Goal: Task Accomplishment & Management: Manage account settings

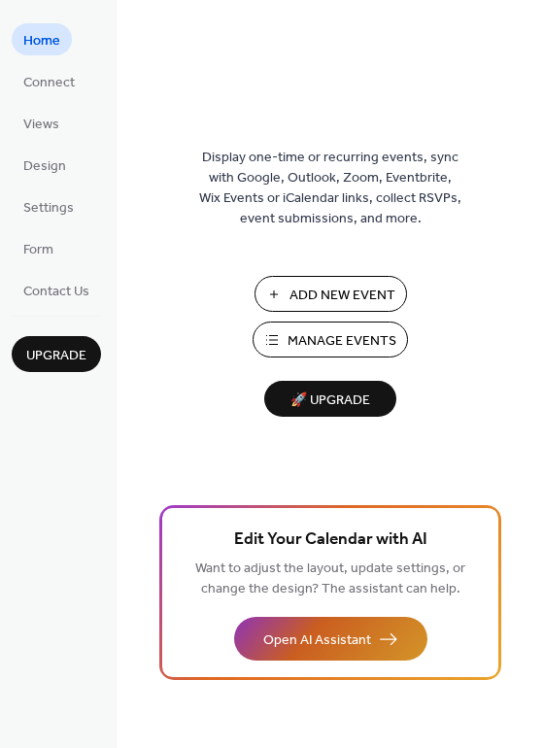
click at [348, 645] on span "Open AI Assistant" at bounding box center [317, 641] width 108 height 20
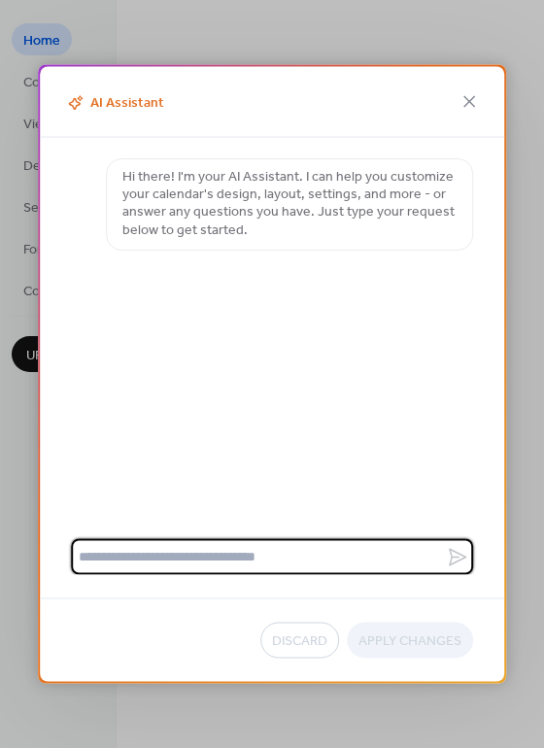
click at [234, 561] on textarea at bounding box center [258, 557] width 375 height 36
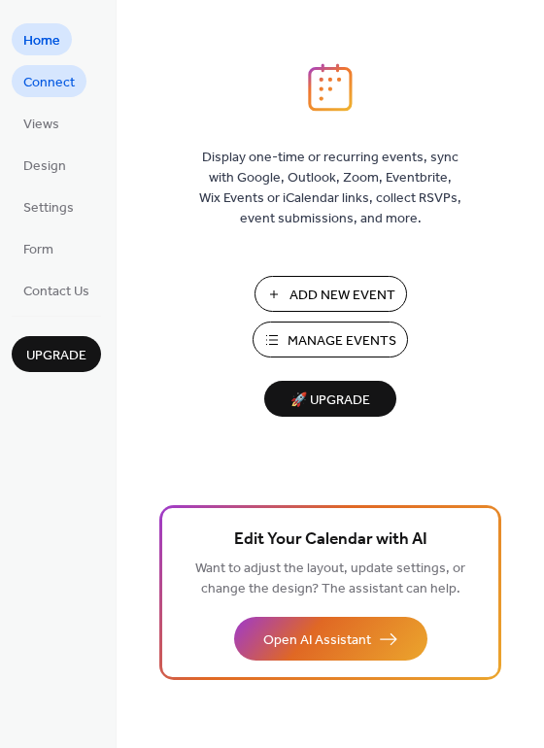
click at [69, 82] on span "Connect" at bounding box center [49, 83] width 52 height 20
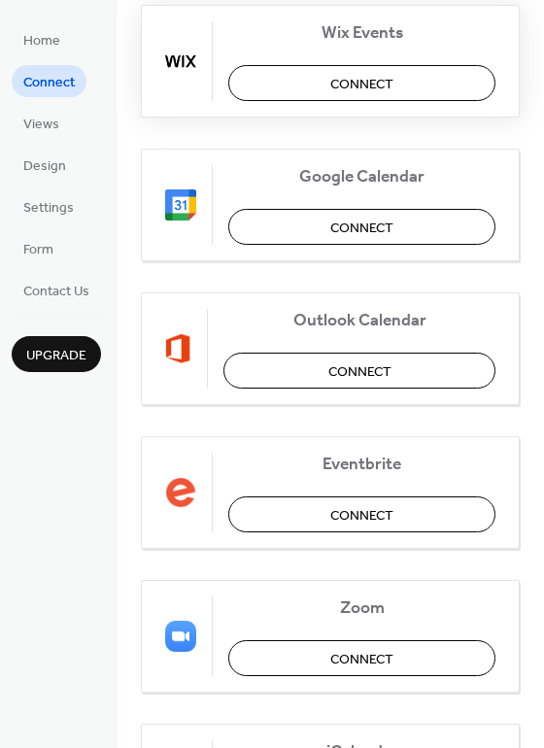
scroll to position [276, 0]
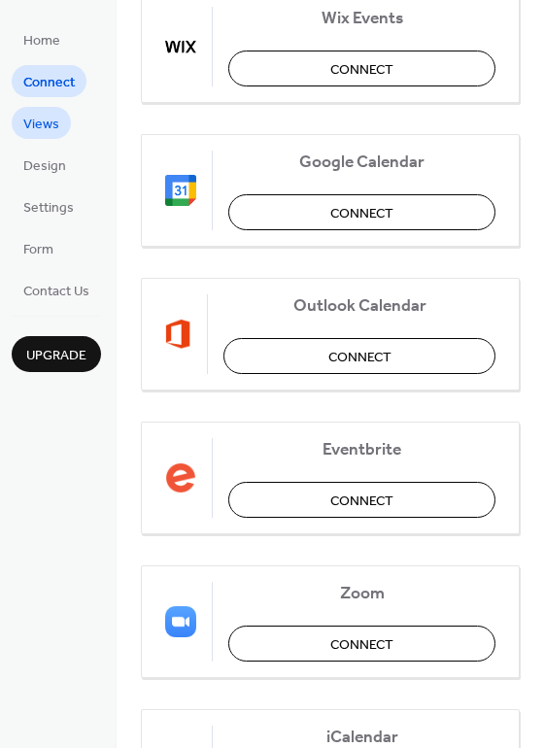
click at [55, 129] on span "Views" at bounding box center [41, 125] width 36 height 20
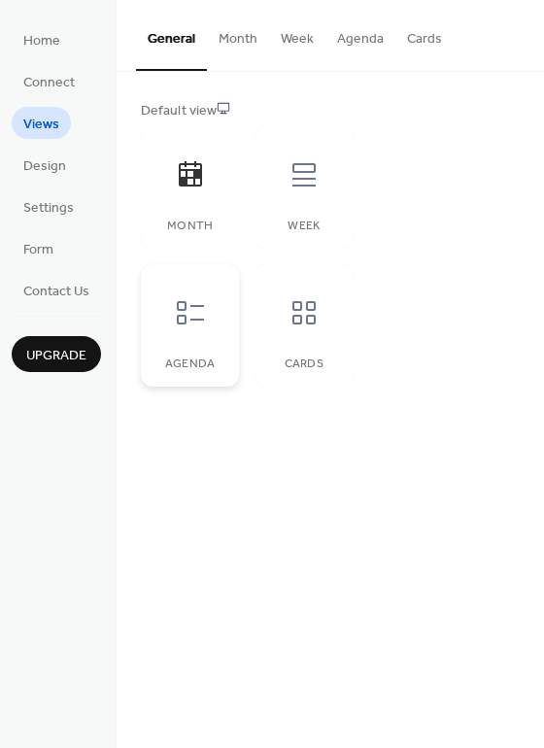
click at [189, 322] on icon at bounding box center [190, 312] width 31 height 31
click at [313, 324] on icon at bounding box center [304, 312] width 23 height 23
click at [53, 172] on span "Design" at bounding box center [44, 166] width 43 height 20
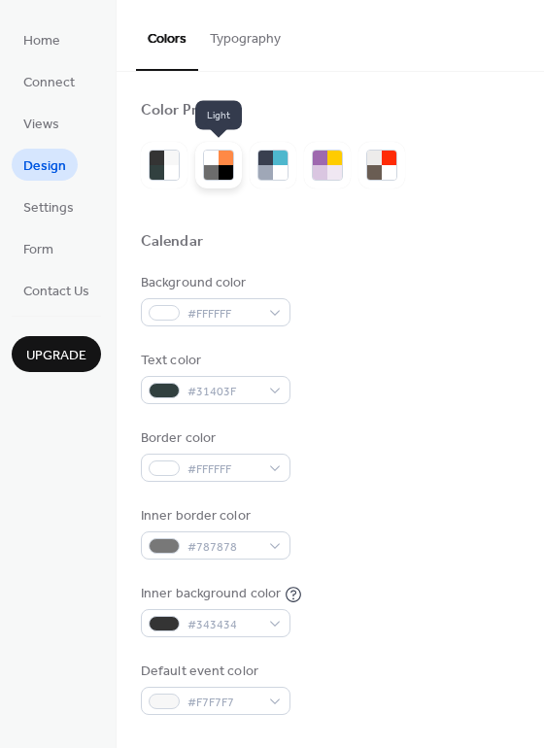
click at [218, 179] on div at bounding box center [211, 172] width 15 height 15
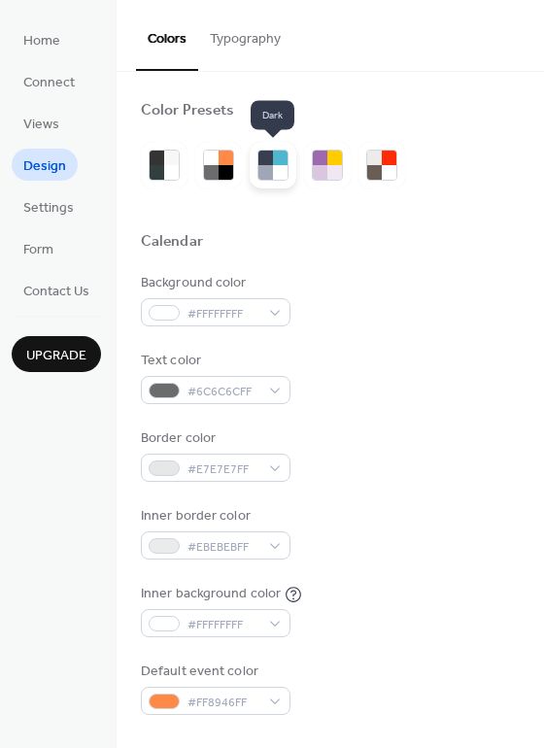
click at [273, 177] on div at bounding box center [280, 172] width 15 height 15
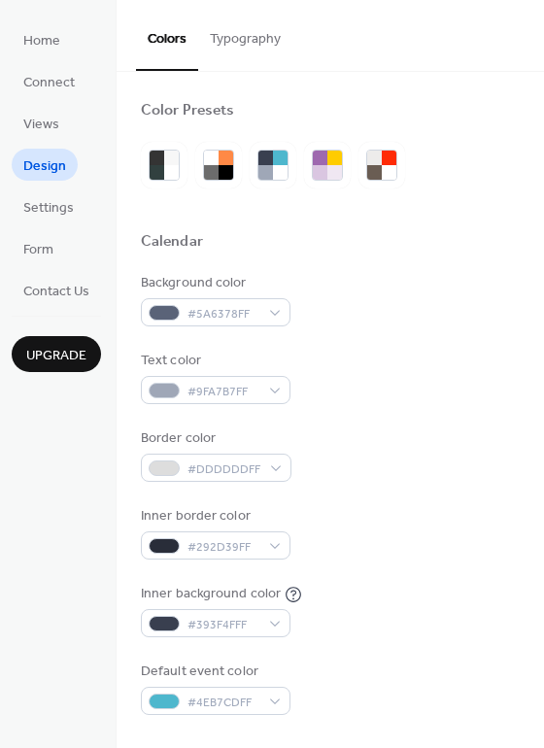
click at [240, 52] on button "Typography" at bounding box center [245, 34] width 94 height 69
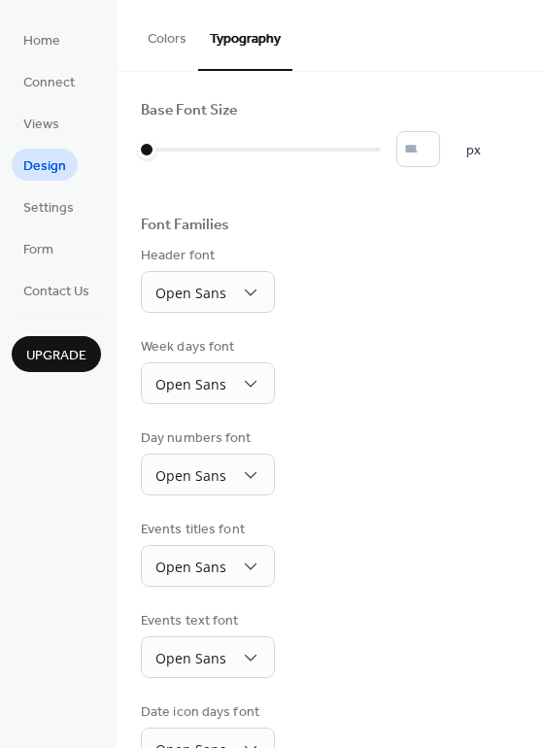
click at [164, 43] on button "Colors" at bounding box center [167, 34] width 62 height 69
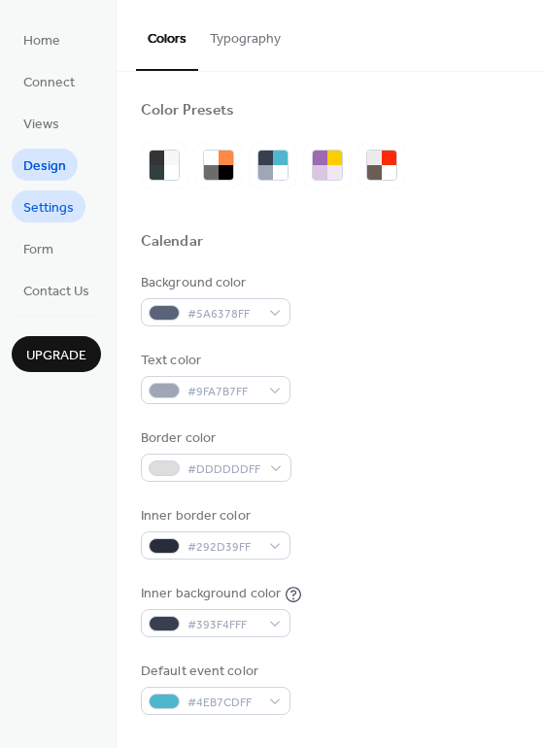
click at [45, 212] on span "Settings" at bounding box center [48, 208] width 51 height 20
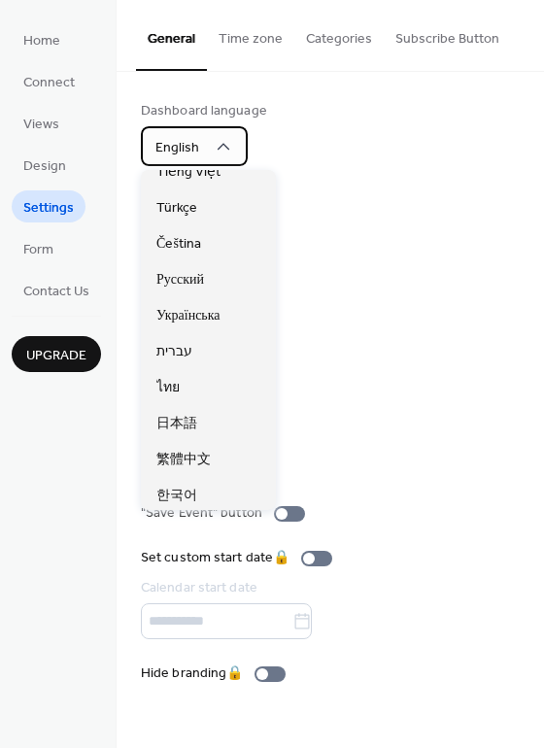
scroll to position [487, 0]
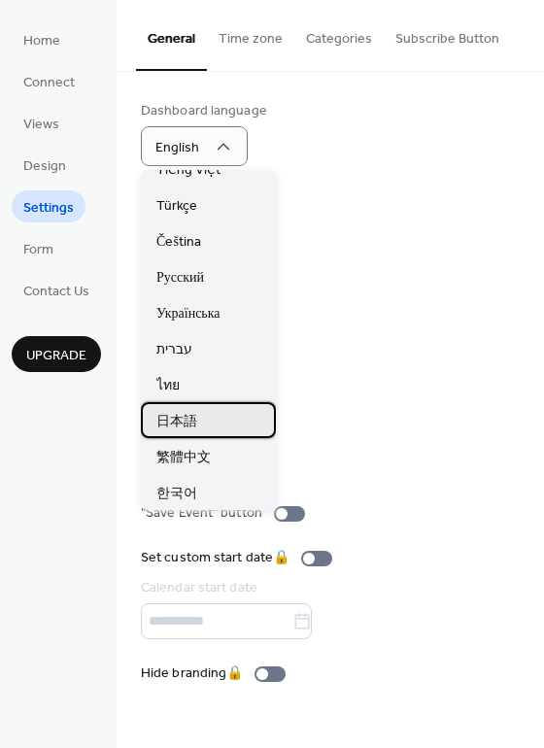
click at [206, 429] on div "日本語" at bounding box center [208, 420] width 135 height 36
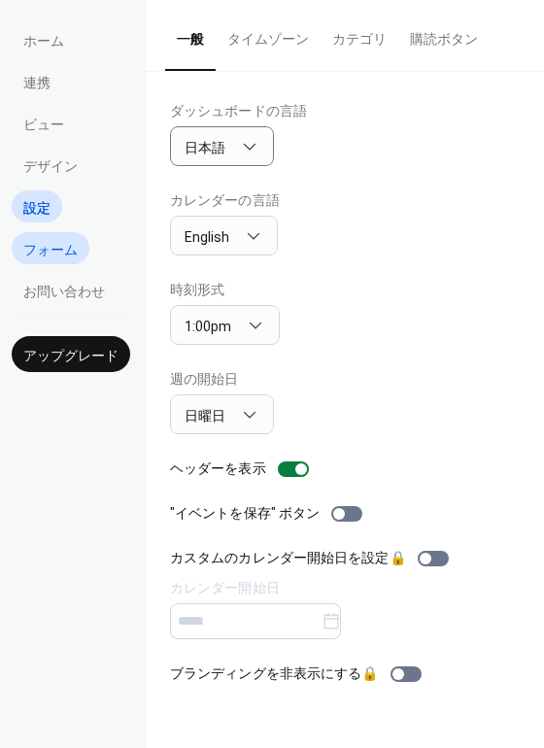
click at [51, 255] on span "フォーム" at bounding box center [50, 250] width 54 height 20
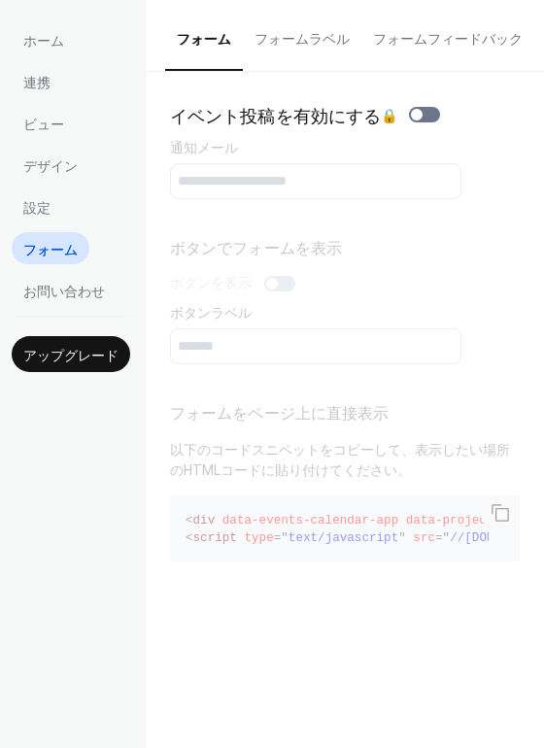
click at [311, 47] on button "フォームラベル" at bounding box center [302, 34] width 119 height 69
